Goal: Task Accomplishment & Management: Use online tool/utility

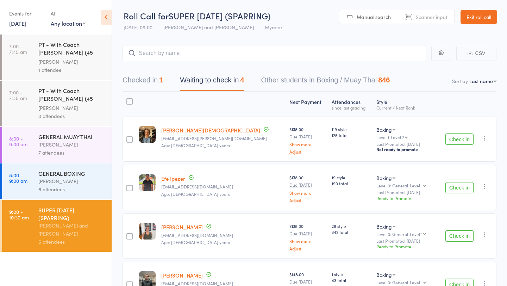
click at [468, 141] on button "Check in" at bounding box center [459, 138] width 28 height 11
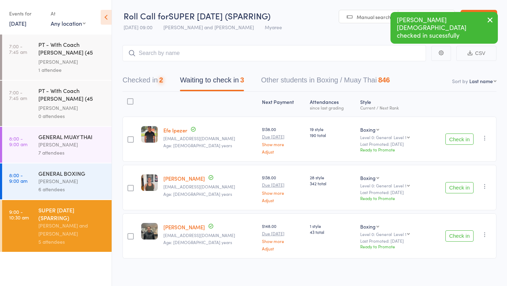
click at [468, 141] on button "Check in" at bounding box center [459, 138] width 28 height 11
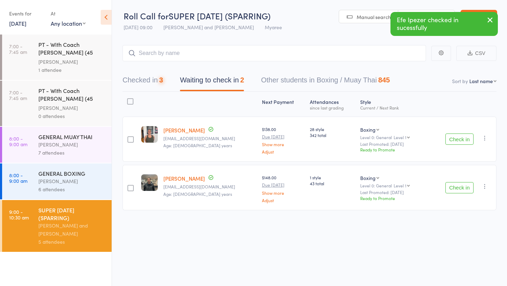
click at [468, 141] on button "Check in" at bounding box center [459, 138] width 28 height 11
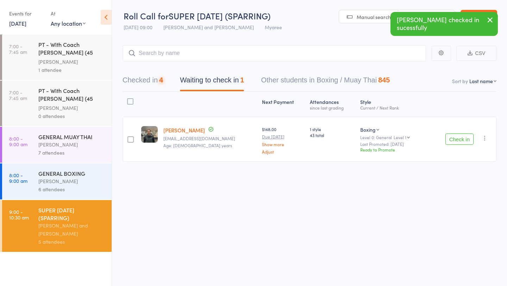
click at [468, 141] on button "Check in" at bounding box center [459, 138] width 28 height 11
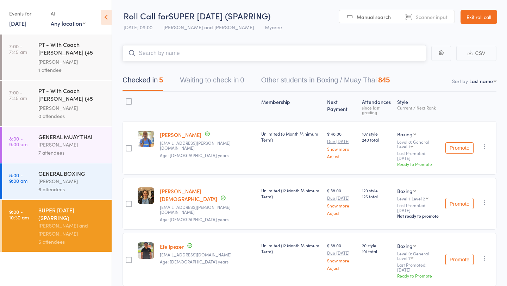
click at [231, 47] on input "search" at bounding box center [273, 53] width 303 height 16
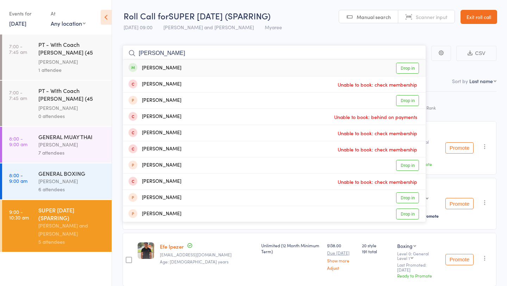
type input "sam ell"
click at [405, 69] on link "Drop in" at bounding box center [407, 68] width 23 height 11
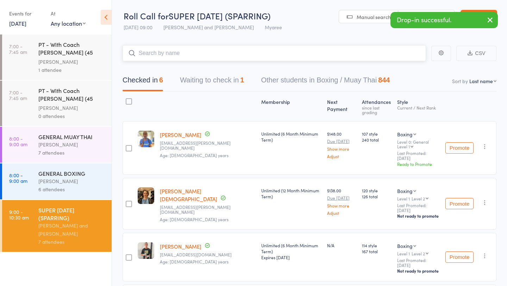
click at [211, 87] on button "Waiting to check in 1" at bounding box center [212, 81] width 64 height 19
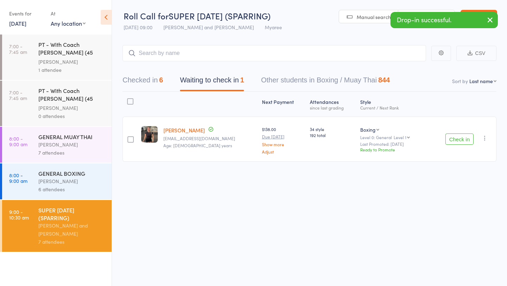
click at [451, 139] on button "Check in" at bounding box center [459, 138] width 28 height 11
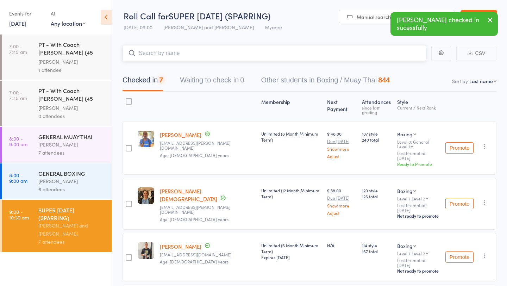
click at [228, 53] on input "search" at bounding box center [273, 53] width 303 height 16
click at [186, 56] on input "search" at bounding box center [273, 53] width 303 height 16
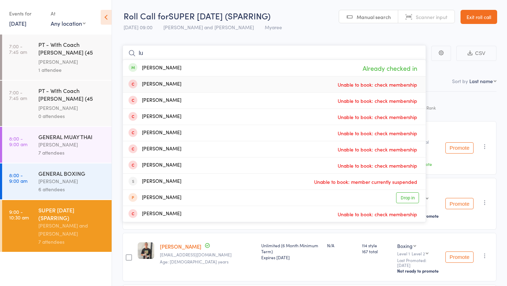
type input "l"
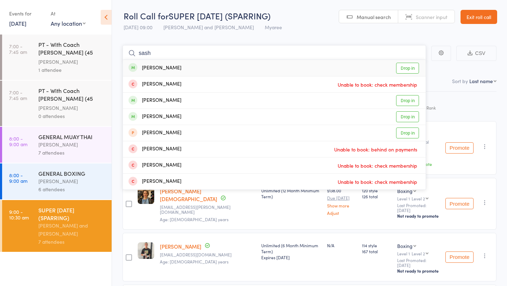
type input "sash"
click at [411, 66] on link "Drop in" at bounding box center [407, 68] width 23 height 11
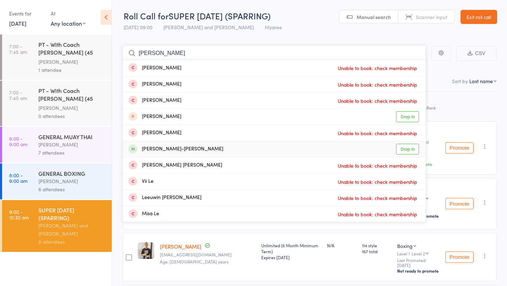
type input "lee"
click at [409, 148] on link "Drop in" at bounding box center [407, 149] width 23 height 11
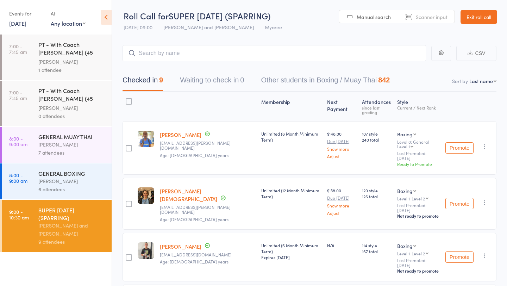
click at [76, 169] on div "GENERAL BOXING" at bounding box center [71, 173] width 67 height 8
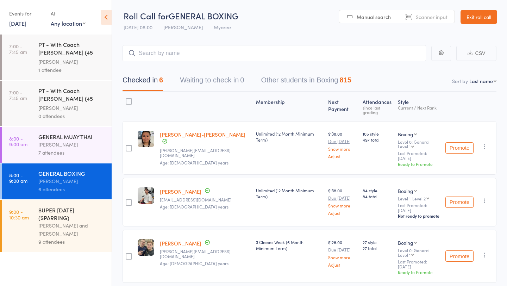
click at [90, 133] on div "GENERAL MUAY THAI" at bounding box center [71, 137] width 67 height 8
